Goal: Task Accomplishment & Management: Manage account settings

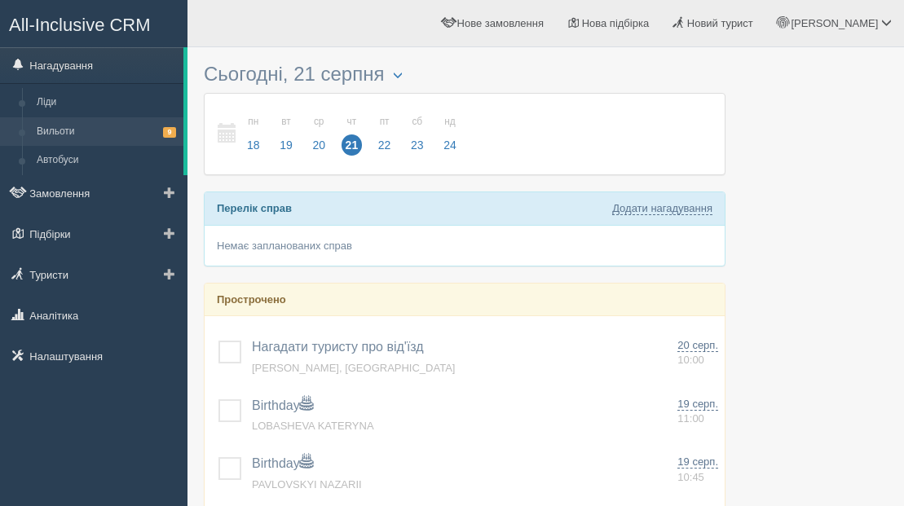
click at [60, 130] on link "Вильоти 9" at bounding box center [106, 131] width 154 height 29
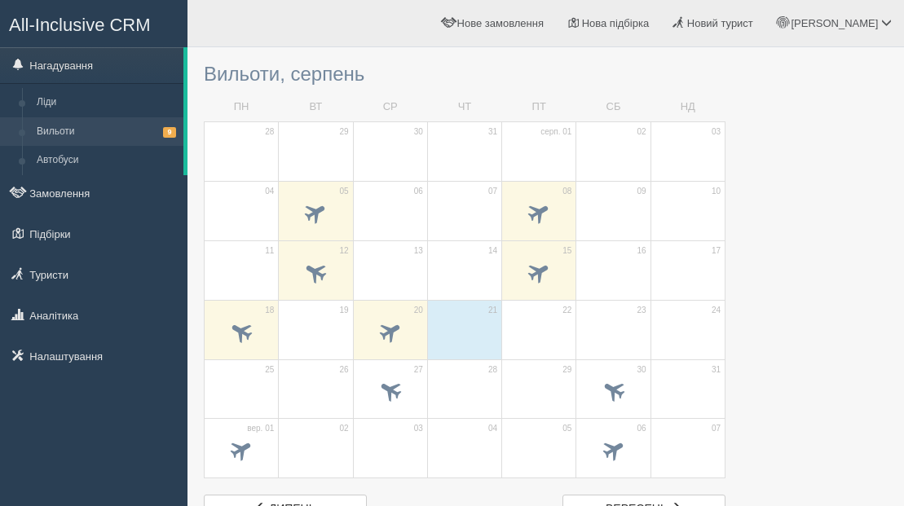
click at [66, 29] on span "All-Inclusive CRM" at bounding box center [80, 25] width 142 height 20
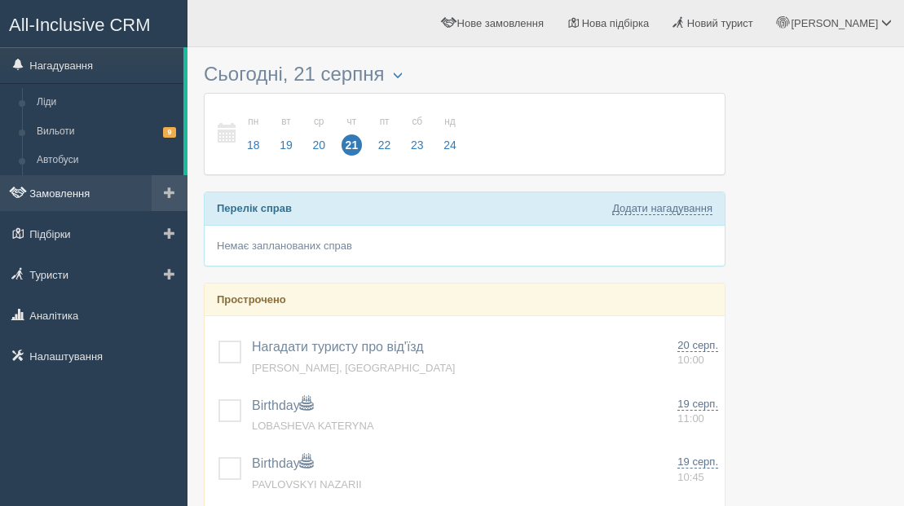
click at [58, 195] on link "Замовлення" at bounding box center [94, 193] width 188 height 36
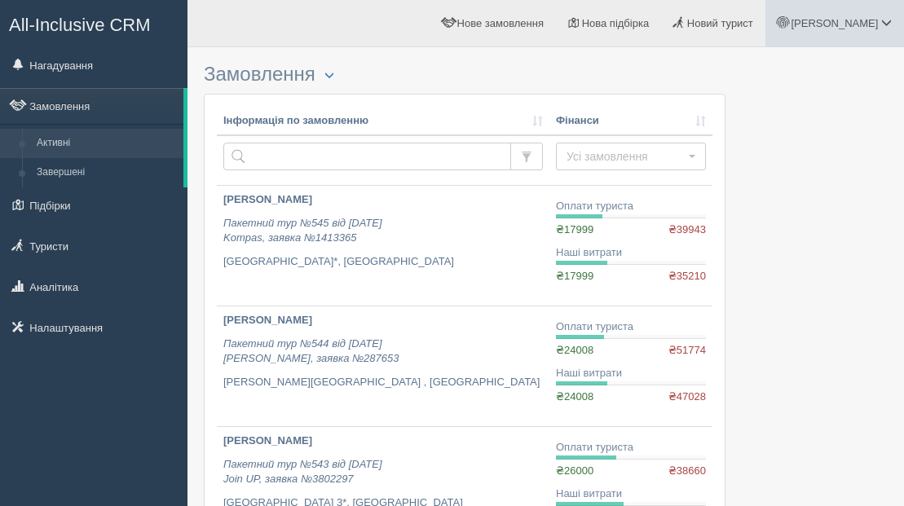
click at [861, 23] on span "[PERSON_NAME]" at bounding box center [834, 23] width 87 height 12
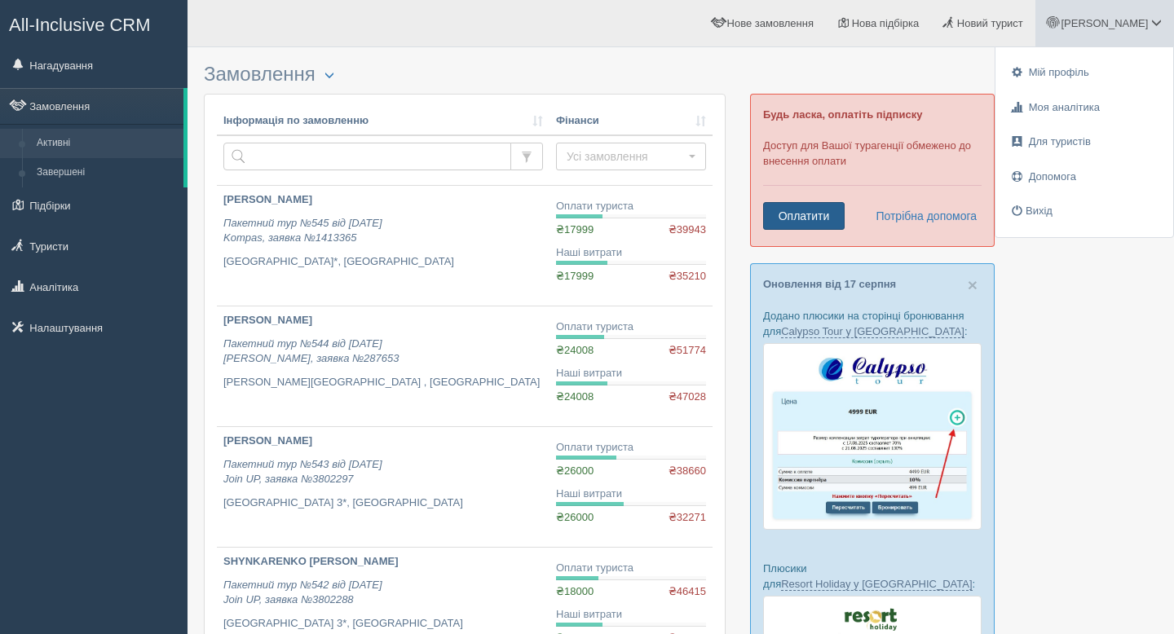
click at [820, 219] on link "Оплатити" at bounding box center [804, 216] width 82 height 28
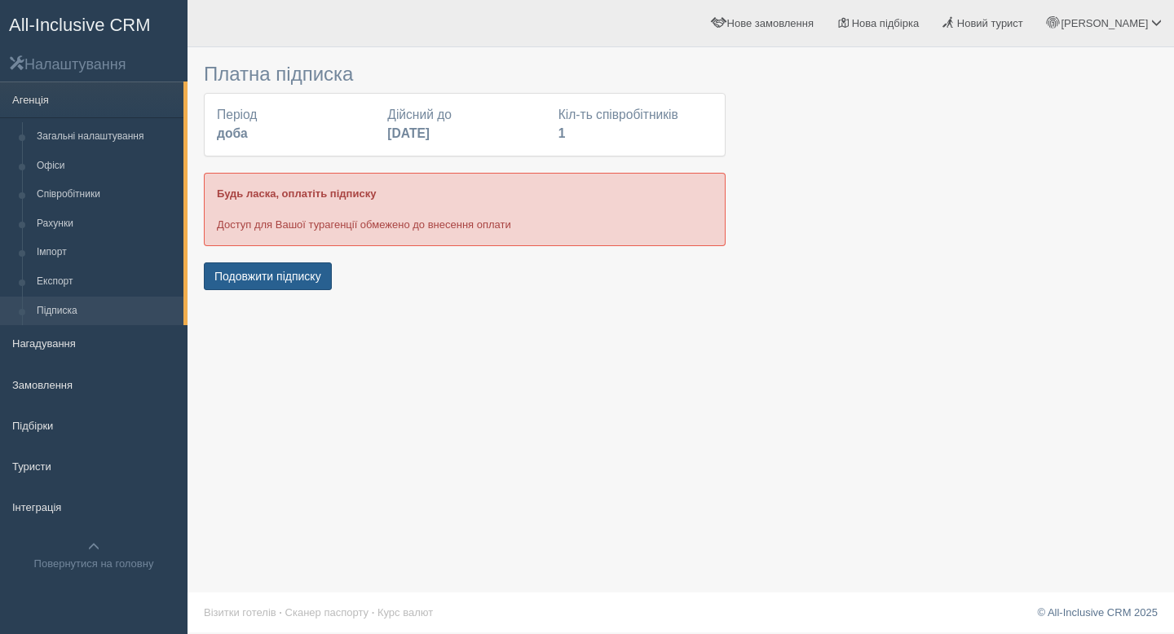
click at [259, 282] on button "Подовжити підписку" at bounding box center [268, 277] width 128 height 28
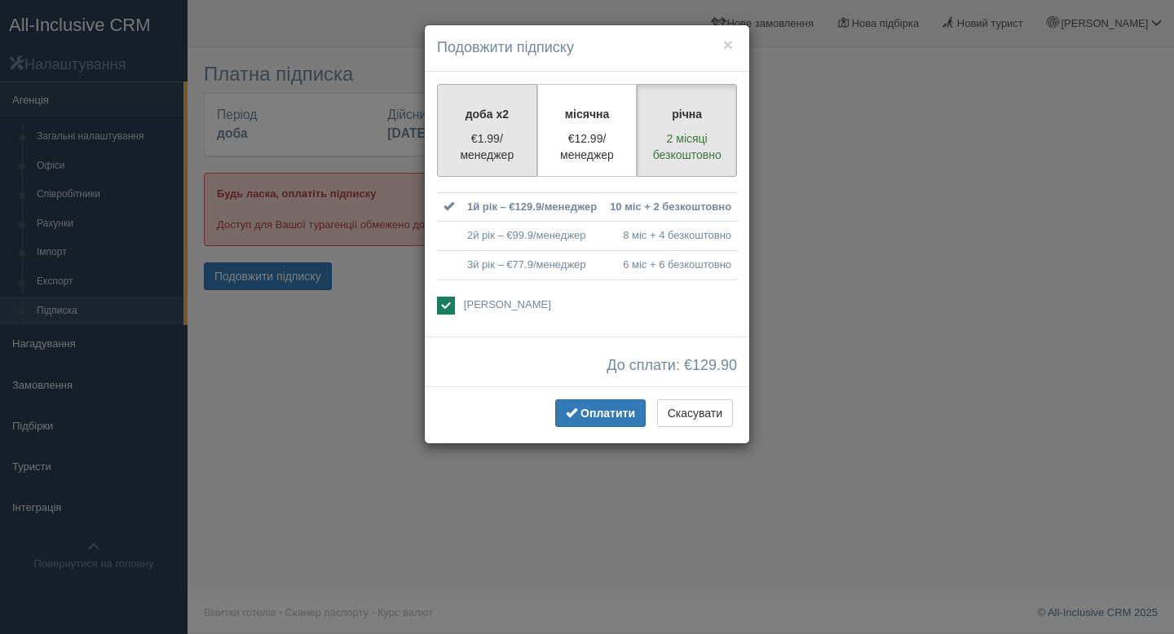
click at [515, 144] on p "€1.99/менеджер" at bounding box center [487, 146] width 79 height 33
radio input "true"
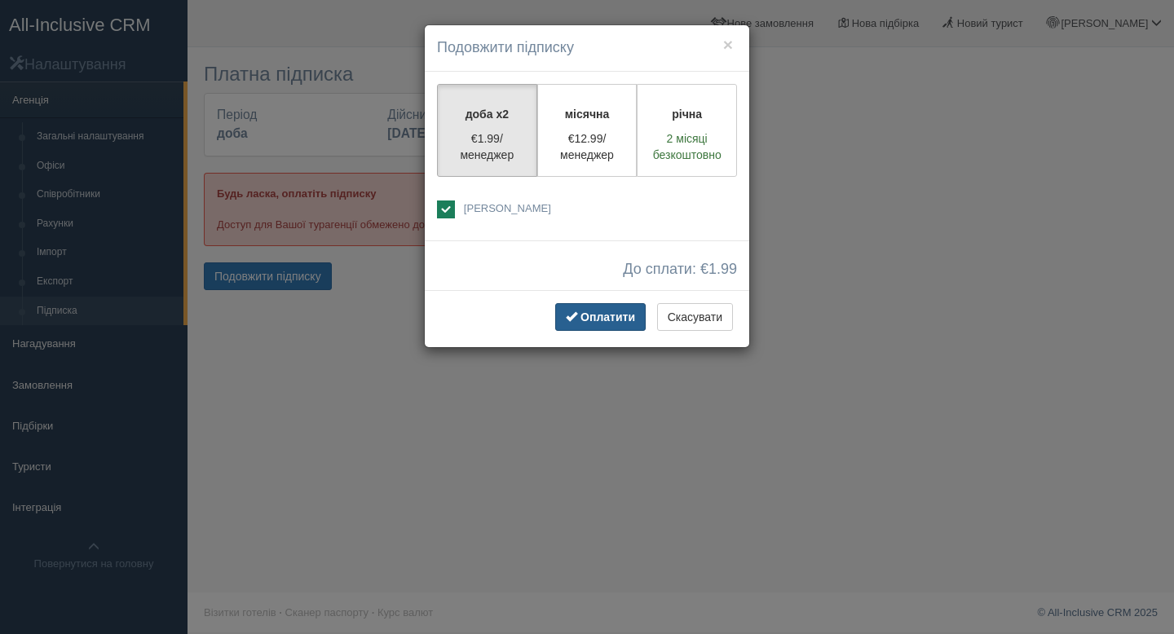
click at [599, 317] on span "Оплатити" at bounding box center [608, 317] width 55 height 13
